Goal: Task Accomplishment & Management: Use online tool/utility

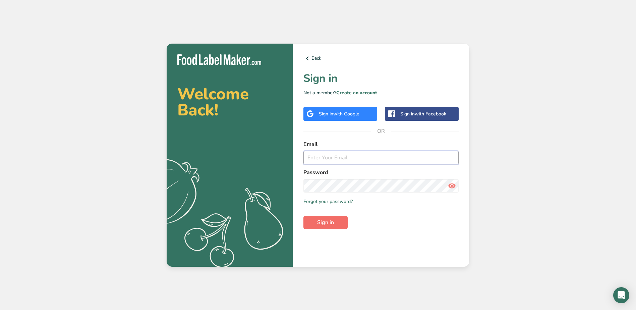
type input "[EMAIL_ADDRESS][DOMAIN_NAME]"
click at [330, 227] on button "Sign in" at bounding box center [326, 222] width 44 height 13
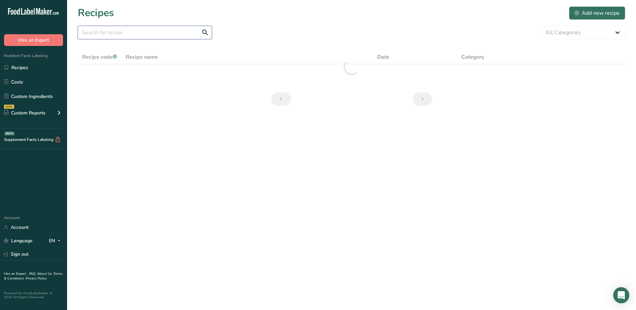
click at [137, 35] on input "text" at bounding box center [145, 32] width 134 height 13
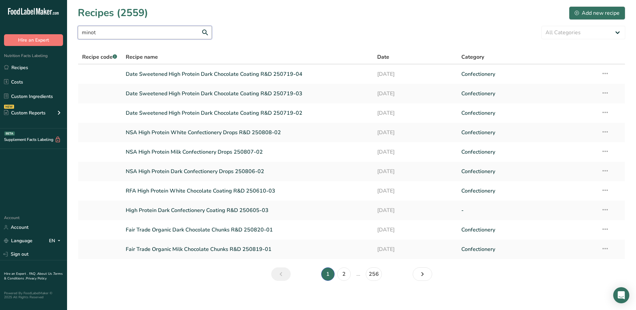
type input "minot"
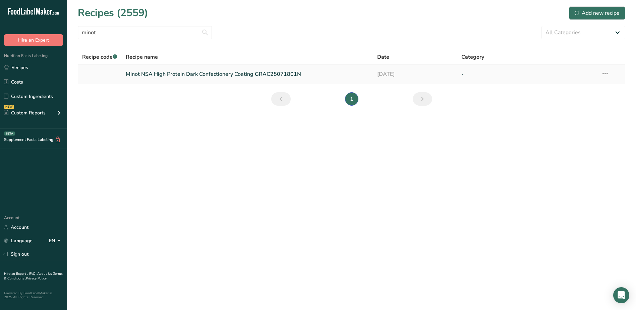
click at [182, 76] on link "Minot NSA High Protein Dark Confectionery Coating GRAC25071801N" at bounding box center [248, 74] width 244 height 14
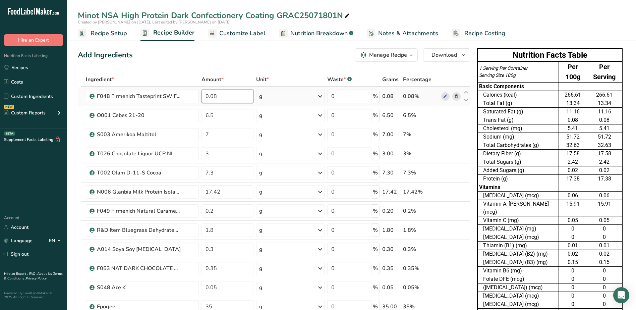
click at [234, 96] on input "0.08" at bounding box center [228, 96] width 52 height 13
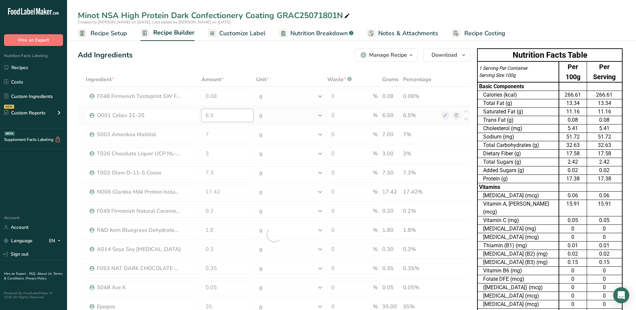
click at [227, 120] on div "Ingredient * Amount * Unit * Waste * .a-a{fill:#347362;}.b-a{fill:#fff;} Grams …" at bounding box center [274, 234] width 393 height 324
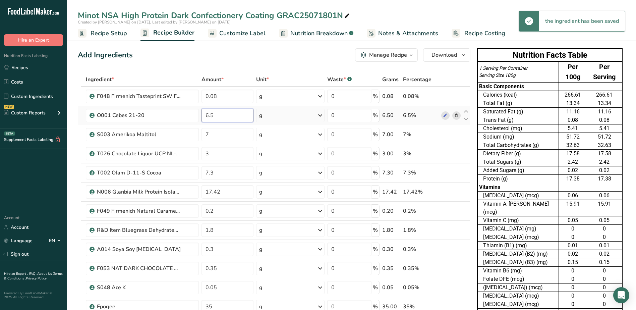
click at [226, 113] on input "6.5" at bounding box center [228, 115] width 52 height 13
type input "6"
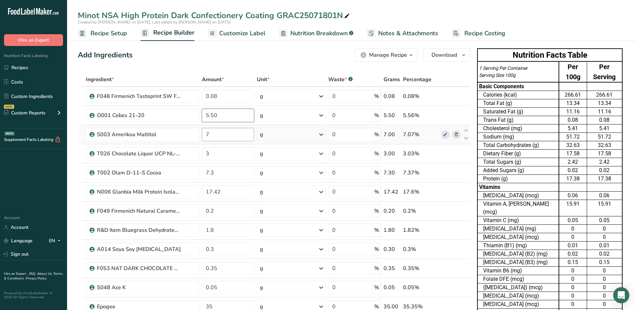
type input "5.50"
click at [211, 136] on div "Ingredient * Amount * Unit * Waste * .a-a{fill:#347362;}.b-a{fill:#fff;} Grams …" at bounding box center [274, 234] width 393 height 324
type input "6.00"
click at [211, 157] on div "Ingredient * Amount * Unit * Waste * .a-a{fill:#347362;}.b-a{fill:#fff;} Grams …" at bounding box center [274, 234] width 393 height 324
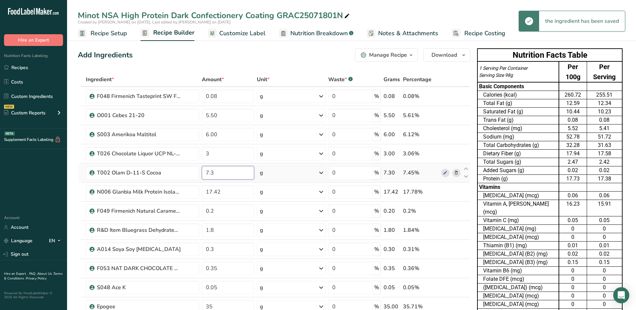
click at [220, 167] on div "Ingredient * Amount * Unit * Waste * .a-a{fill:#347362;}.b-a{fill:#fff;} Grams …" at bounding box center [274, 234] width 393 height 324
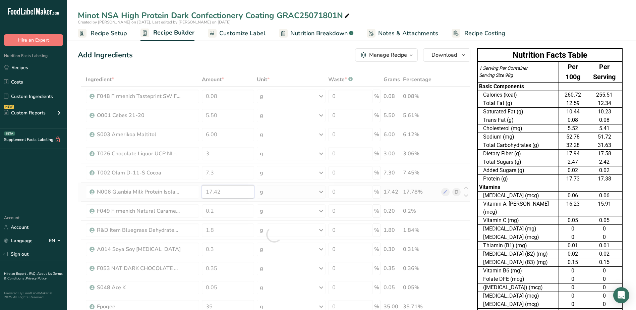
click at [225, 188] on div "Ingredient * Amount * Unit * Waste * .a-a{fill:#347362;}.b-a{fill:#fff;} Grams …" at bounding box center [274, 234] width 393 height 324
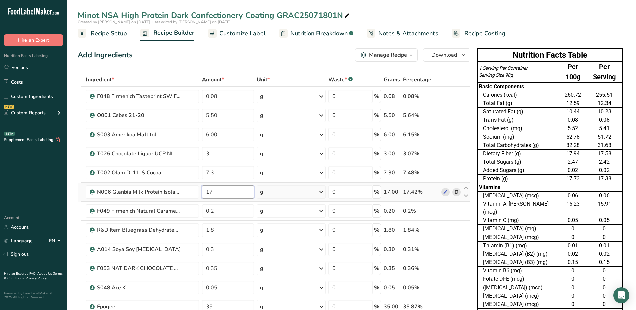
type input "1"
type input "8.00"
click at [223, 206] on div "Ingredient * Amount * Unit * Waste * .a-a{fill:#347362;}.b-a{fill:#fff;} Grams …" at bounding box center [274, 234] width 393 height 324
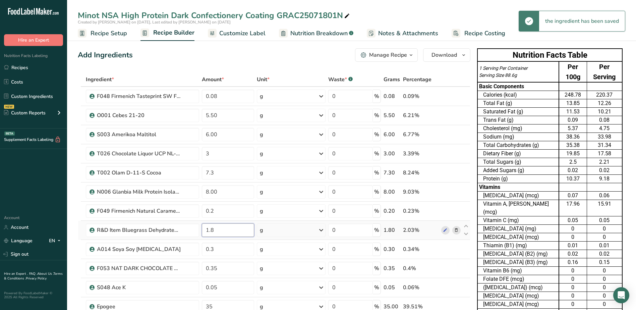
click at [221, 229] on div "Ingredient * Amount * Unit * Waste * .a-a{fill:#347362;}.b-a{fill:#fff;} Grams …" at bounding box center [274, 234] width 393 height 324
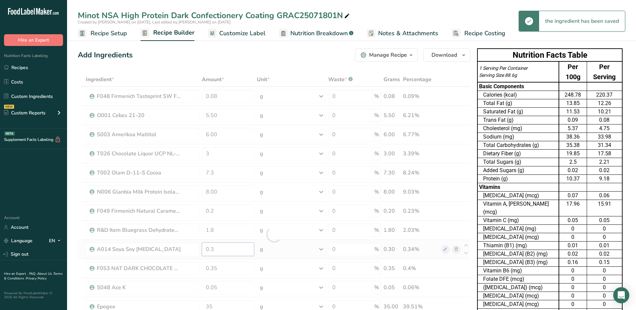
click at [222, 251] on div "Ingredient * Amount * Unit * Waste * .a-a{fill:#347362;}.b-a{fill:#fff;} Grams …" at bounding box center [274, 234] width 393 height 324
click at [456, 249] on div "Ingredient * Amount * Unit * Waste * .a-a{fill:#347362;}.b-a{fill:#fff;} Grams …" at bounding box center [274, 234] width 393 height 324
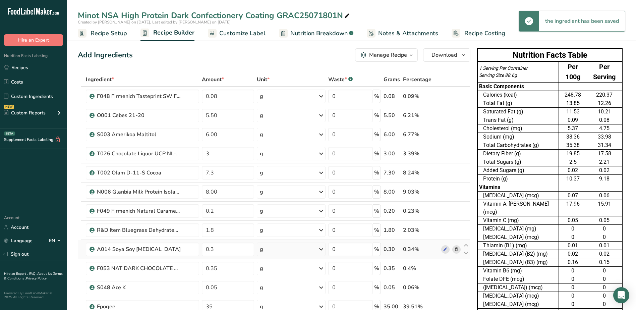
click at [456, 249] on icon at bounding box center [456, 249] width 5 height 7
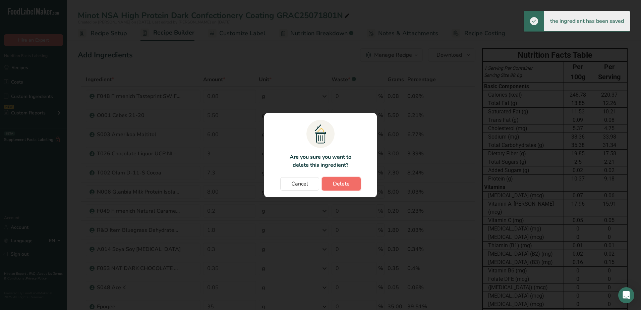
click at [356, 185] on button "Delete" at bounding box center [341, 183] width 39 height 13
type input "0.35"
type input "0.05"
type input "35"
type input "21"
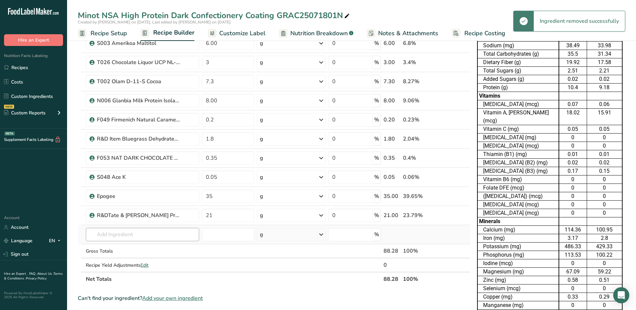
scroll to position [101, 0]
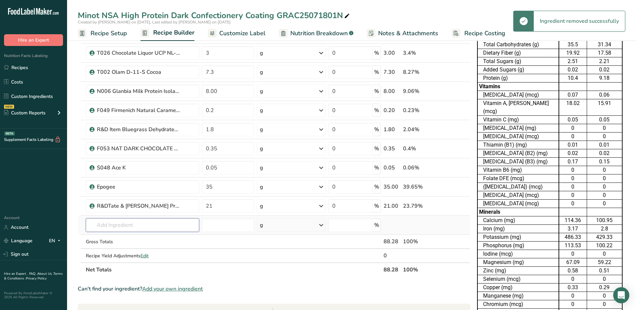
click at [135, 226] on input "text" at bounding box center [142, 224] width 113 height 13
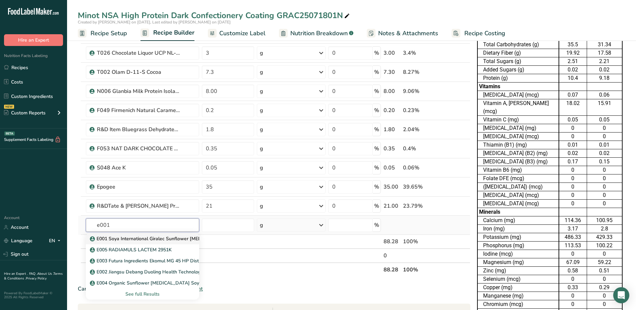
type input "e001"
click at [132, 239] on p "E001 Soya International Giralec Sunflower [MEDICAL_DATA] SUNRISE SFL" at bounding box center [175, 238] width 169 height 7
type input "E001 Soya International Giralec Sunflower [MEDICAL_DATA] SUNRISE SFL"
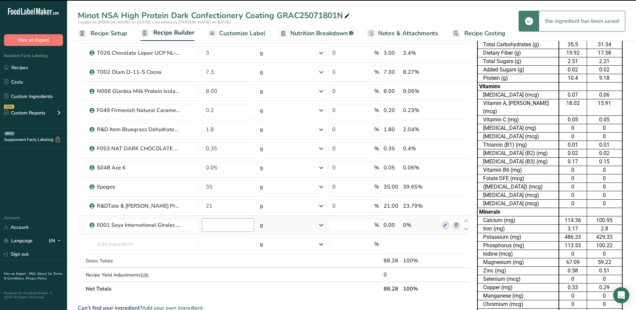
type input "0"
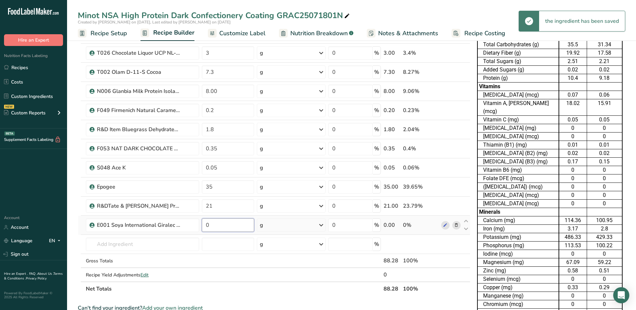
click at [224, 225] on input "0" at bounding box center [228, 224] width 52 height 13
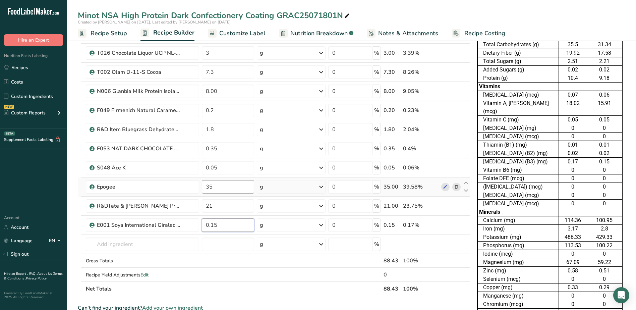
type input "0.15"
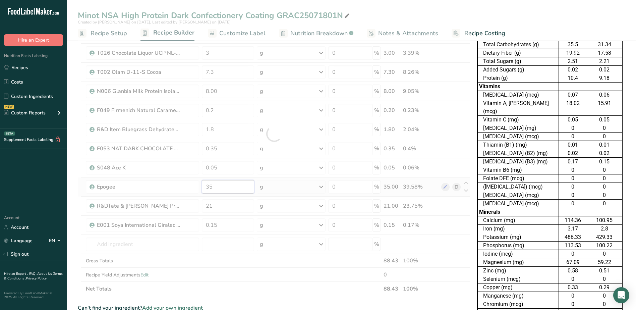
click at [218, 184] on div "Ingredient * Amount * Unit * Waste * .a-a{fill:#347362;}.b-a{fill:#fff;} Grams …" at bounding box center [274, 134] width 393 height 324
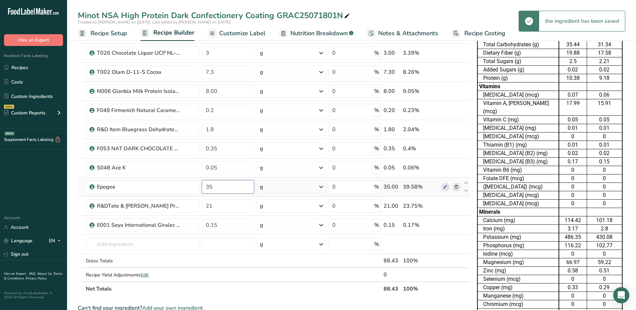
type input "3"
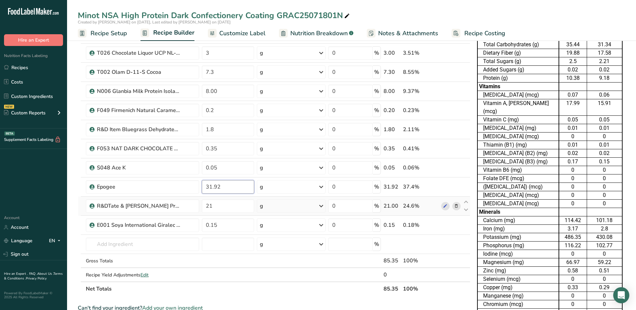
type input "31.92"
click at [455, 205] on div "Ingredient * Amount * Unit * Waste * .a-a{fill:#347362;}.b-a{fill:#fff;} Grams …" at bounding box center [274, 134] width 393 height 324
click at [455, 205] on icon at bounding box center [456, 206] width 5 height 7
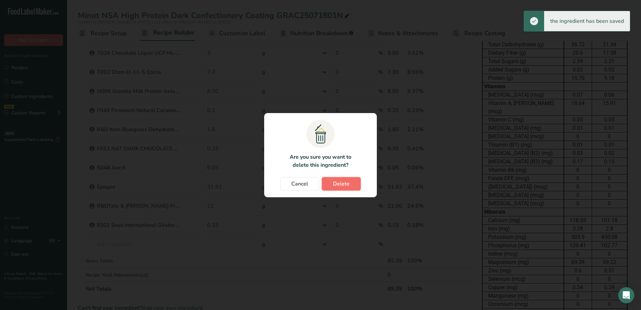
click at [358, 187] on button "Delete" at bounding box center [341, 183] width 39 height 13
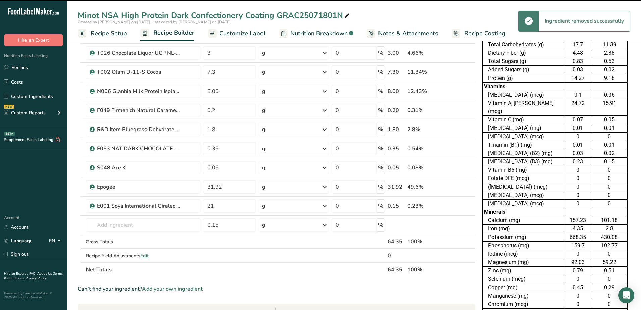
type input "0.15"
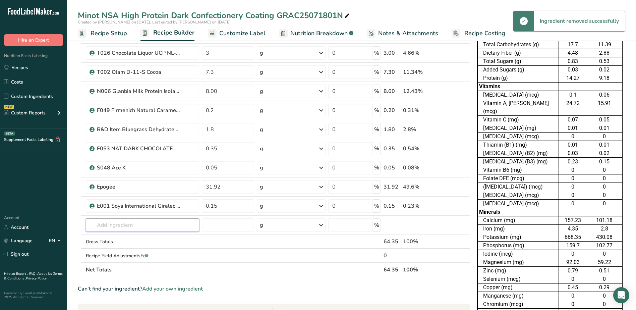
click at [128, 229] on input "text" at bounding box center [142, 224] width 113 height 13
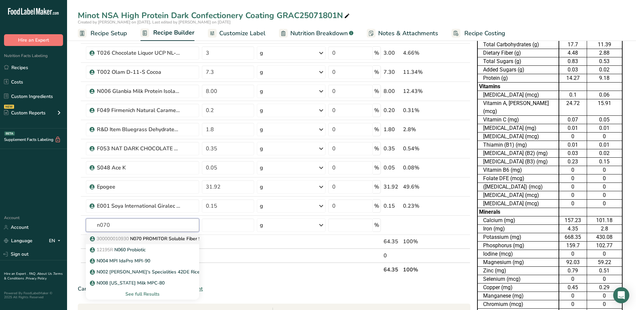
type input "n070"
click at [151, 242] on link "300000010930 N070 PROMITOR Soluble Fiber 90B" at bounding box center [142, 238] width 113 height 11
type input "N070 PROMITOR Soluble Fiber 90B"
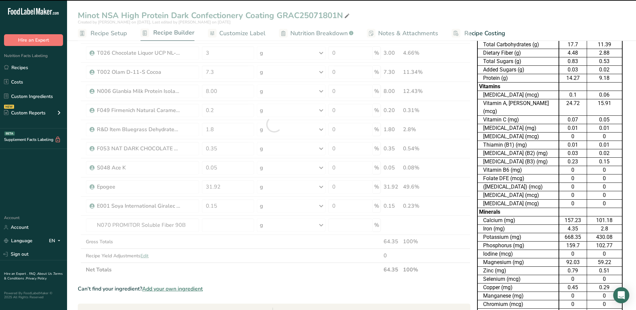
type input "0"
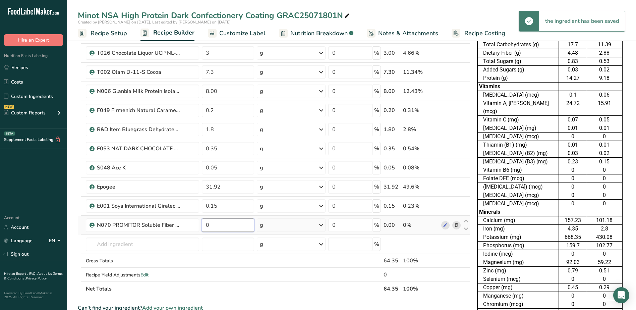
click at [215, 222] on input "0" at bounding box center [228, 224] width 52 height 13
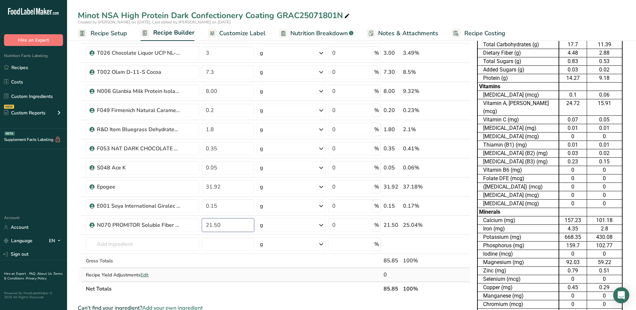
type input "21.50"
click at [233, 273] on div "Ingredient * Amount * Unit * Waste * .a-a{fill:#347362;}.b-a{fill:#fff;} Grams …" at bounding box center [274, 134] width 393 height 324
click at [170, 243] on input "text" at bounding box center [142, 243] width 113 height 13
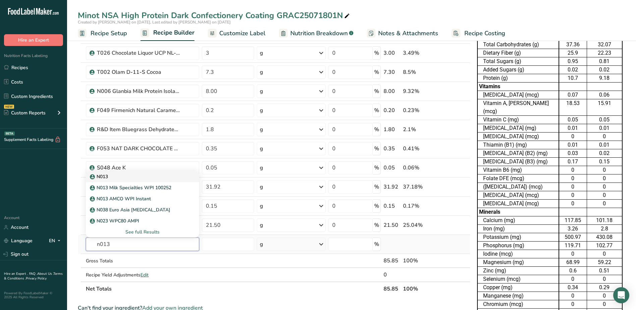
type input "n013"
click at [143, 178] on div "N013" at bounding box center [137, 176] width 92 height 7
type input "N013"
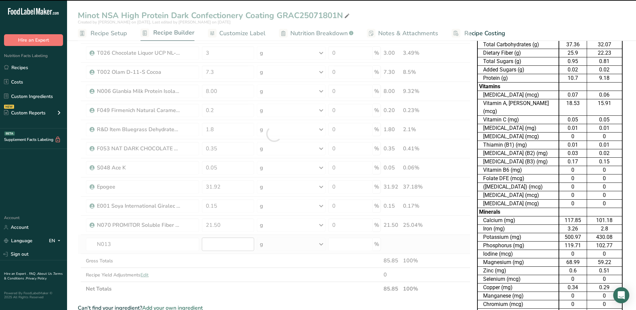
type input "0"
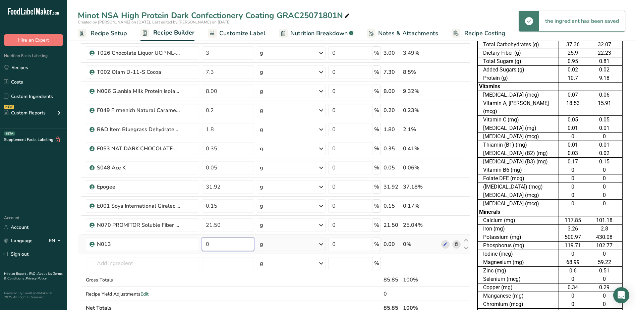
click at [222, 247] on input "0" at bounding box center [228, 243] width 52 height 13
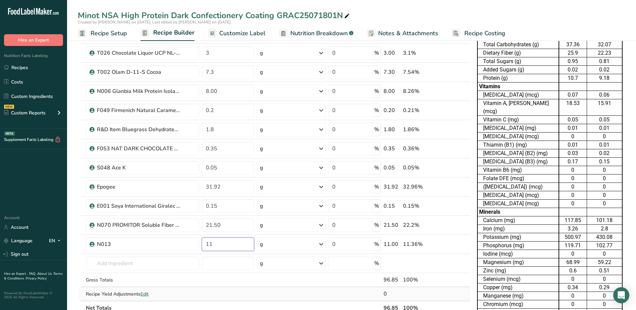
type input "11"
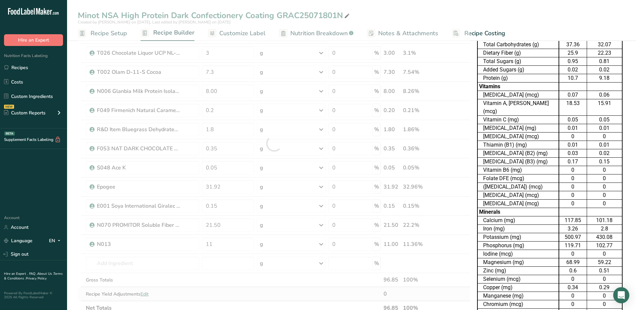
click at [246, 288] on div "Ingredient * Amount * Unit * Waste * .a-a{fill:#347362;}.b-a{fill:#fff;} Grams …" at bounding box center [274, 143] width 393 height 343
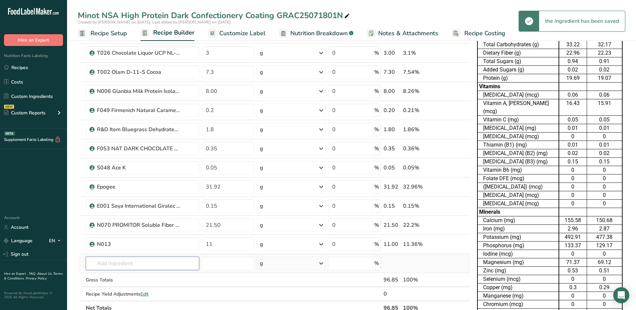
click at [154, 261] on input "text" at bounding box center [142, 263] width 113 height 13
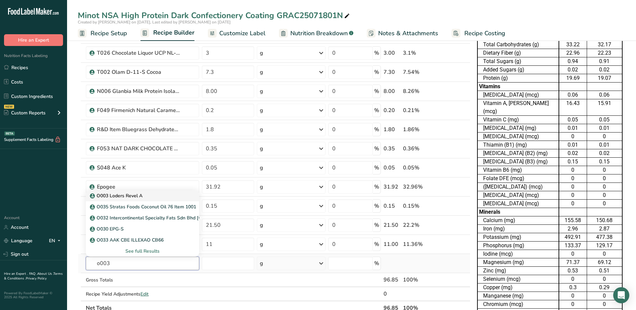
type input "o003"
click at [143, 197] on div "O003 Loders Revel A" at bounding box center [137, 195] width 92 height 7
type input "O003 Loders Revel A"
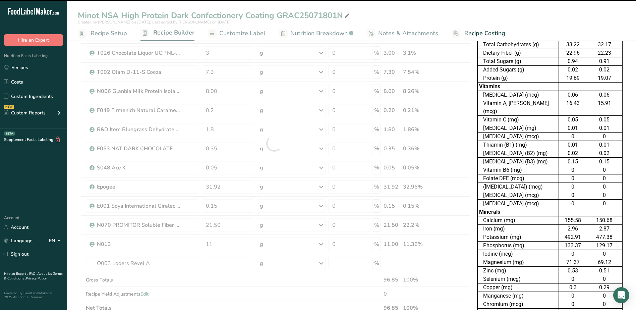
type input "0"
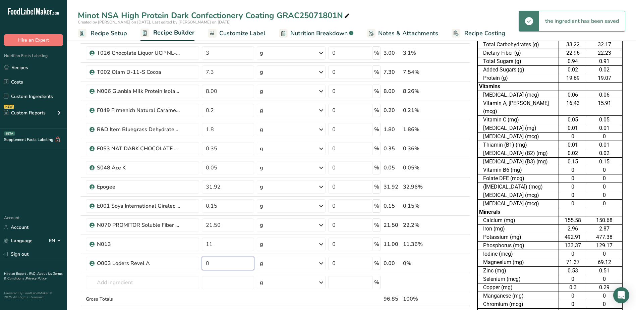
click at [218, 264] on input "0" at bounding box center [228, 263] width 52 height 13
type input "3"
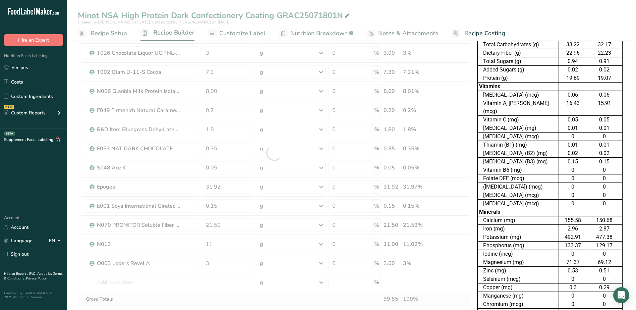
click at [252, 300] on div "Ingredient * Amount * Unit * Waste * .a-a{fill:#347362;}.b-a{fill:#fff;} Grams …" at bounding box center [274, 153] width 393 height 362
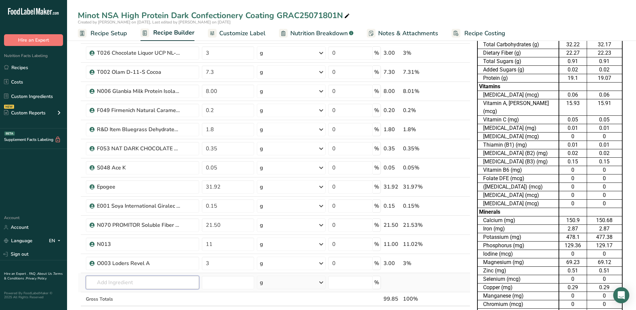
click at [131, 280] on input "text" at bounding box center [142, 282] width 113 height 13
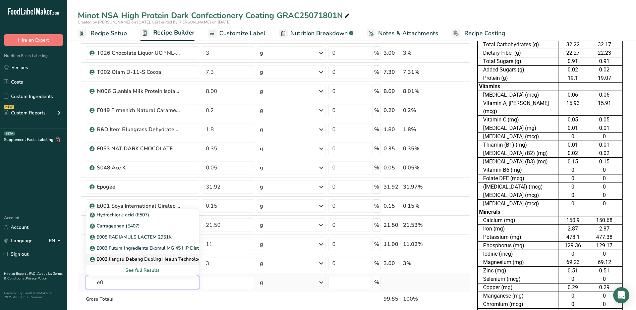
type input "e"
type input "pgpr"
click at [133, 218] on p "Palsgaard PGPR 4150" at bounding box center [117, 214] width 53 height 7
type input "Palsgaard PGPR 4150"
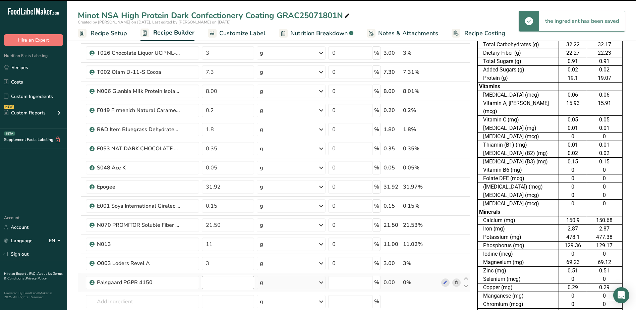
type input "0"
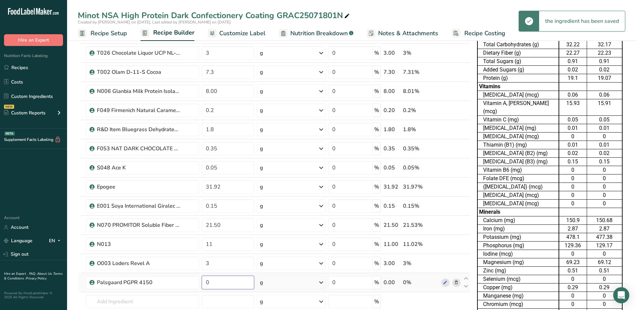
click at [224, 285] on input "0" at bounding box center [228, 282] width 52 height 13
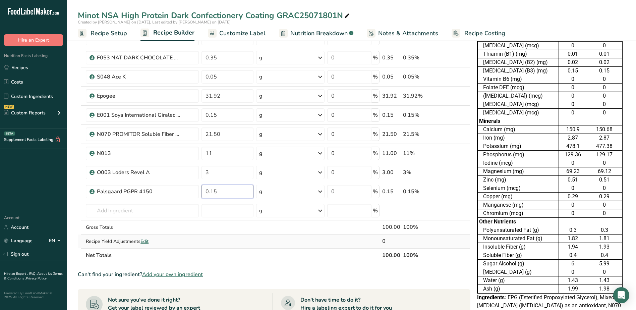
scroll to position [201, 0]
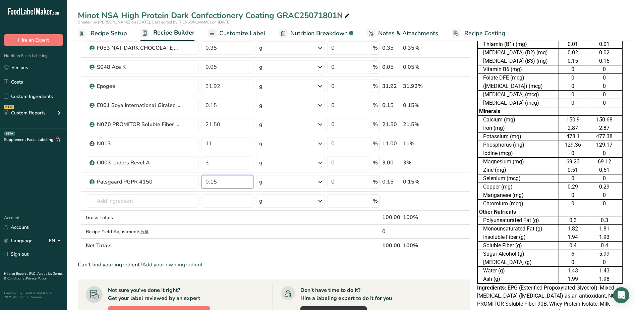
type input "0.15"
click at [288, 248] on div "Ingredient * Amount * Unit * Waste * .a-a{fill:#347362;}.b-a{fill:#fff;} Grams …" at bounding box center [274, 61] width 393 height 381
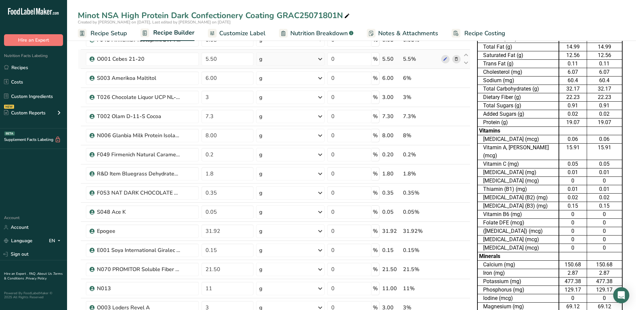
scroll to position [0, 0]
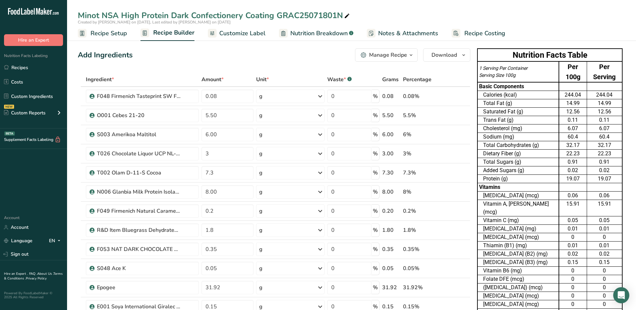
click at [233, 30] on span "Customize Label" at bounding box center [242, 33] width 46 height 9
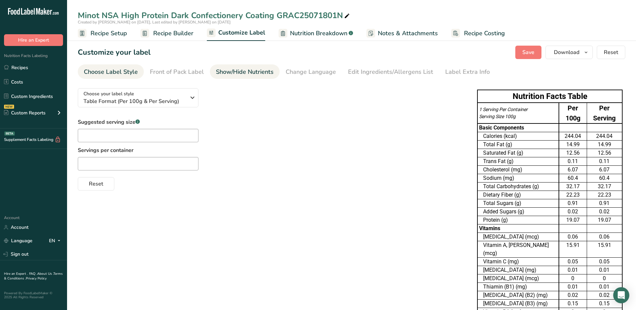
click at [256, 73] on div "Show/Hide Nutrients" at bounding box center [245, 71] width 58 height 9
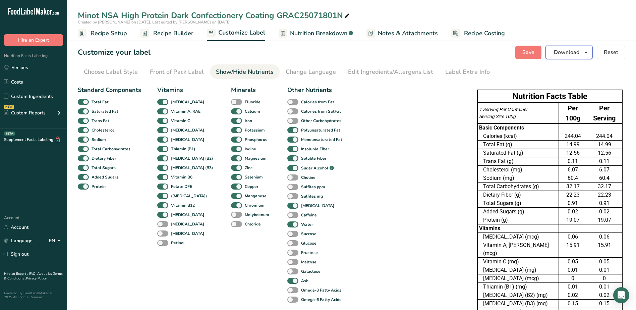
click at [586, 54] on icon "button" at bounding box center [586, 52] width 5 height 8
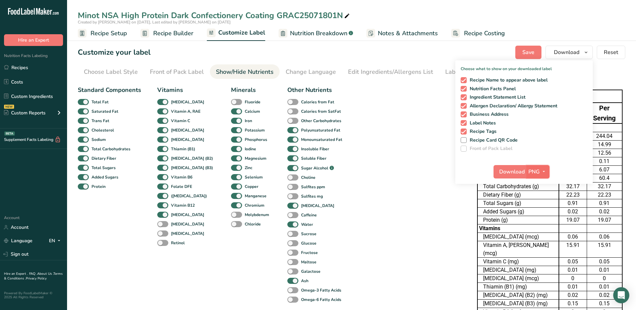
click at [538, 174] on span "PNG" at bounding box center [534, 172] width 11 height 8
click at [535, 226] on link "XLSX" at bounding box center [538, 229] width 21 height 11
checkbox input "false"
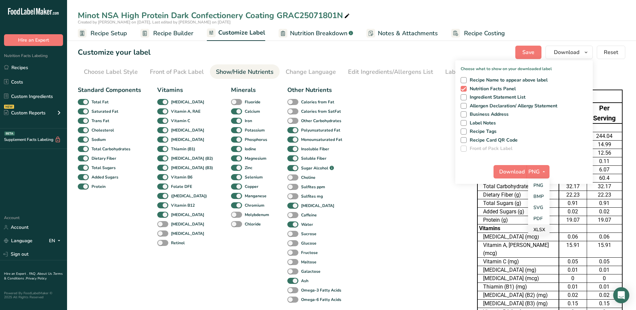
checkbox input "false"
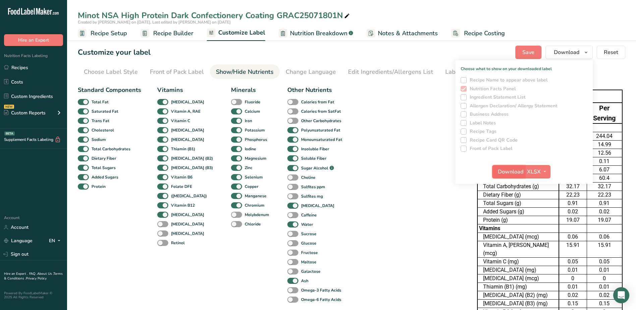
click at [515, 172] on span "Download" at bounding box center [510, 172] width 25 height 8
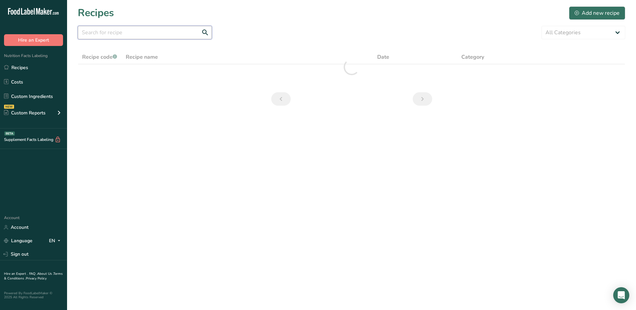
click at [129, 30] on input "text" at bounding box center [145, 32] width 134 height 13
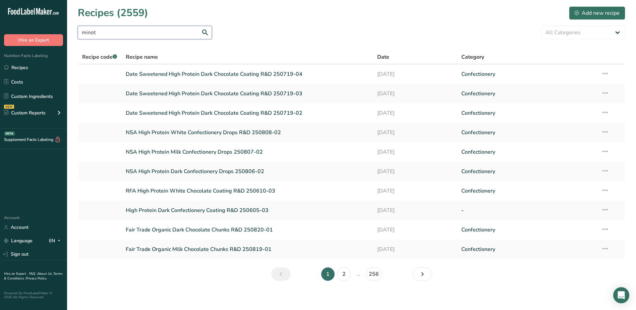
type input "minot"
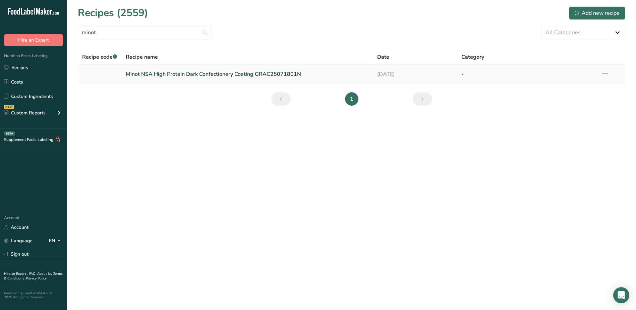
click at [198, 78] on link "Minot NSA High Protein Dark Confectionery Coating GRAC25071801N" at bounding box center [248, 74] width 244 height 14
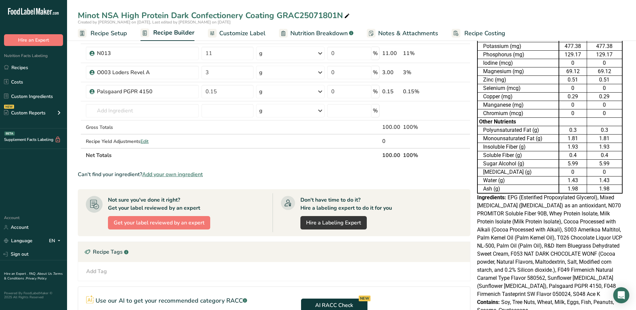
scroll to position [191, 0]
